Goal: Find specific page/section: Find specific page/section

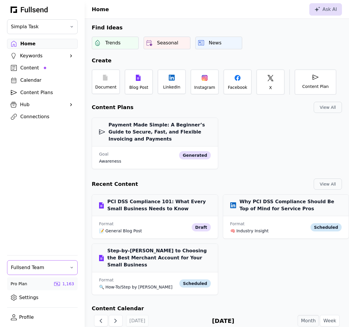
click at [46, 266] on span "Fullsend Team" at bounding box center [38, 267] width 55 height 7
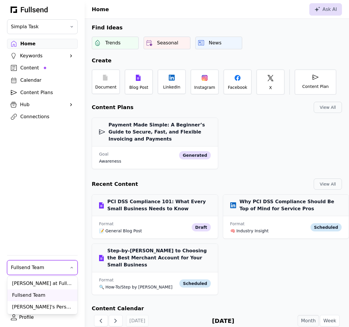
click at [34, 189] on div "Home Keywords Suggestions Company Keywords Competitor Keywords Content Calendar…" at bounding box center [42, 143] width 85 height 209
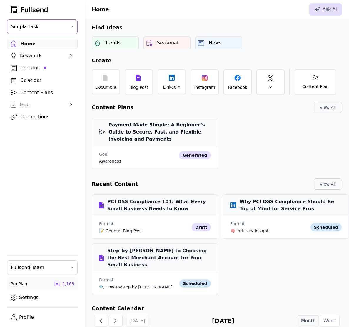
click at [65, 23] on span "Simpla Task" at bounding box center [38, 26] width 55 height 7
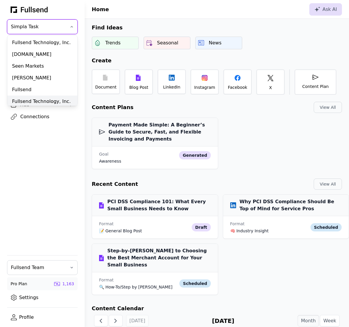
click at [48, 101] on div "Fullsend Technology, Inc." at bounding box center [42, 102] width 70 height 12
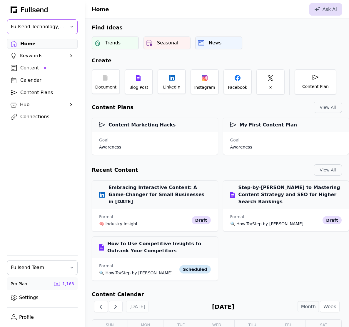
click at [33, 32] on button "Fullsend Technology, Inc." at bounding box center [42, 26] width 71 height 15
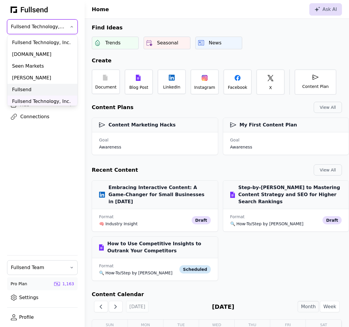
click at [42, 86] on div "Fullsend" at bounding box center [42, 90] width 70 height 12
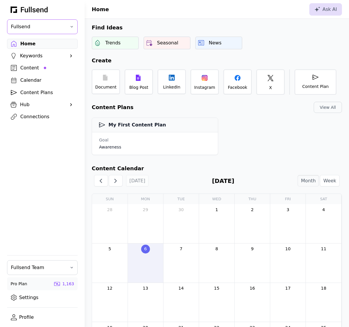
click at [36, 26] on span "Fullsend" at bounding box center [38, 26] width 55 height 7
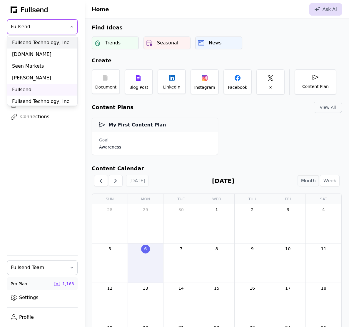
click at [42, 41] on div "Fullsend Technology, Inc." at bounding box center [42, 43] width 70 height 12
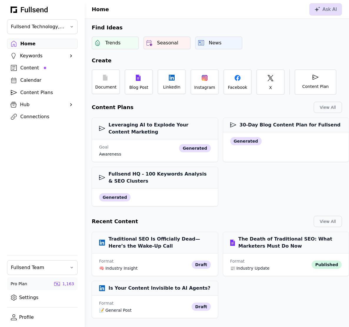
click at [0, 205] on div "Home Keywords Suggestions Company Keywords Competitor Keywords Content Calendar…" at bounding box center [42, 143] width 85 height 209
click at [34, 67] on div "Content" at bounding box center [46, 67] width 53 height 7
